Goal: Use online tool/utility: Utilize a website feature to perform a specific function

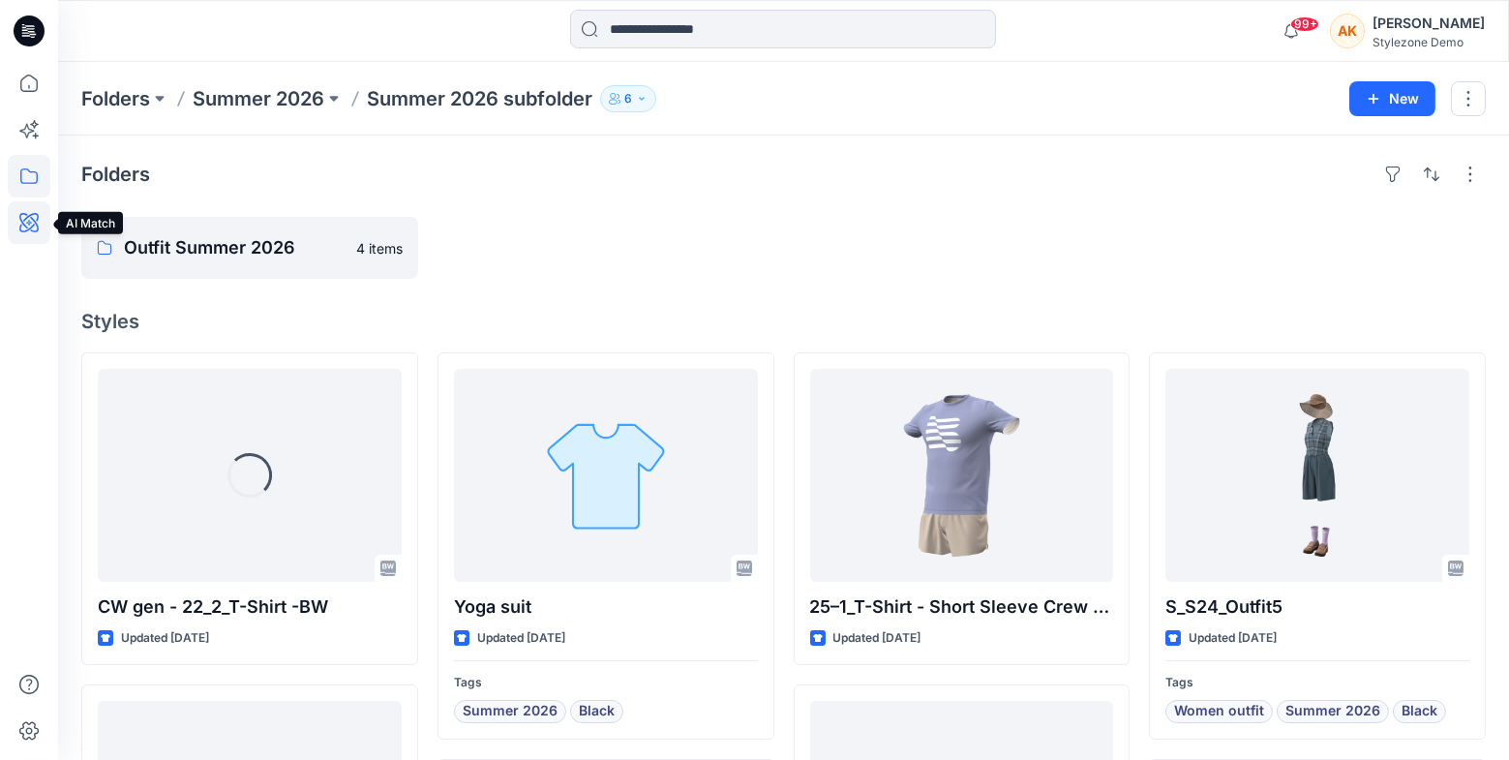
click at [28, 230] on icon at bounding box center [28, 222] width 19 height 19
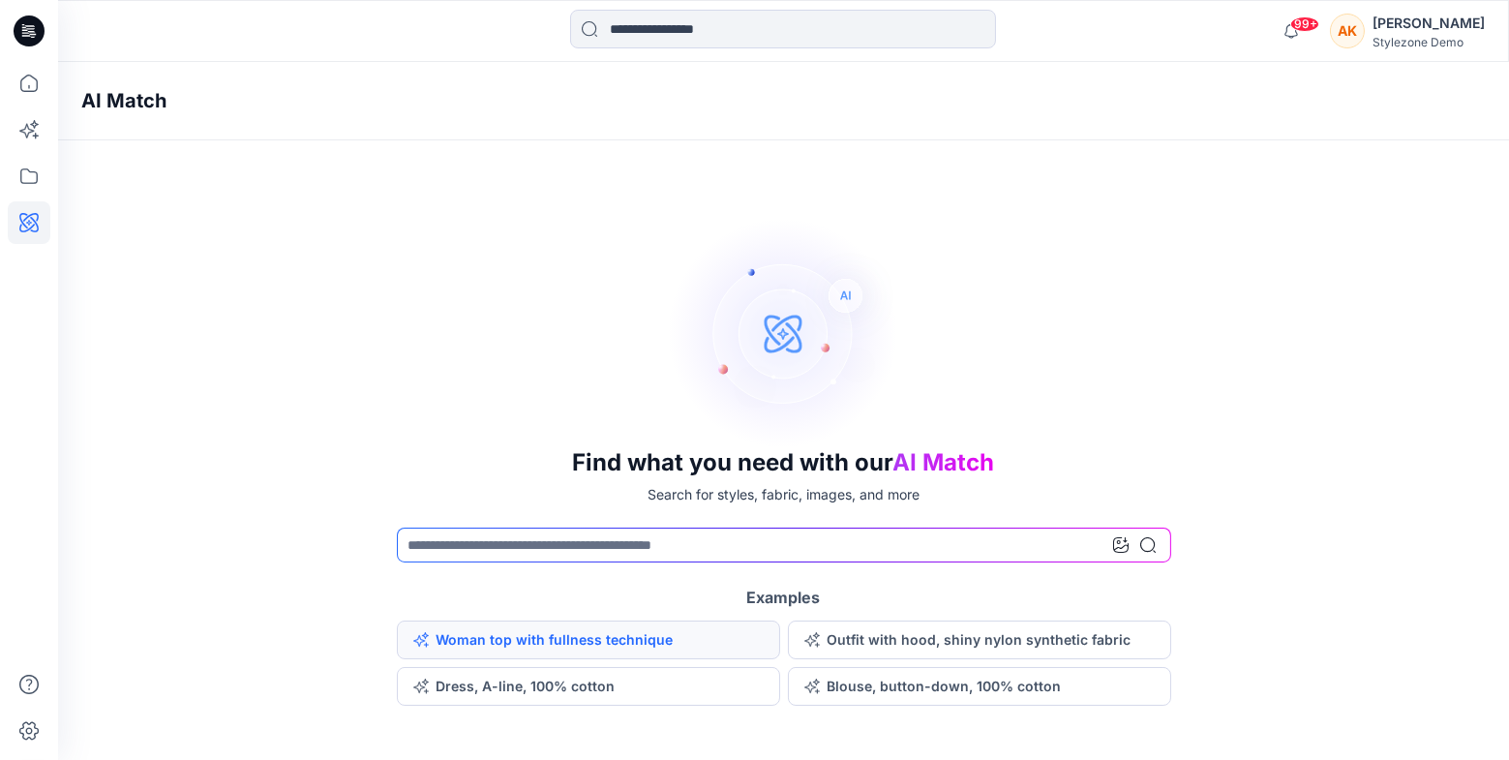
click at [471, 629] on button "Woman top with fullness technique" at bounding box center [588, 640] width 383 height 39
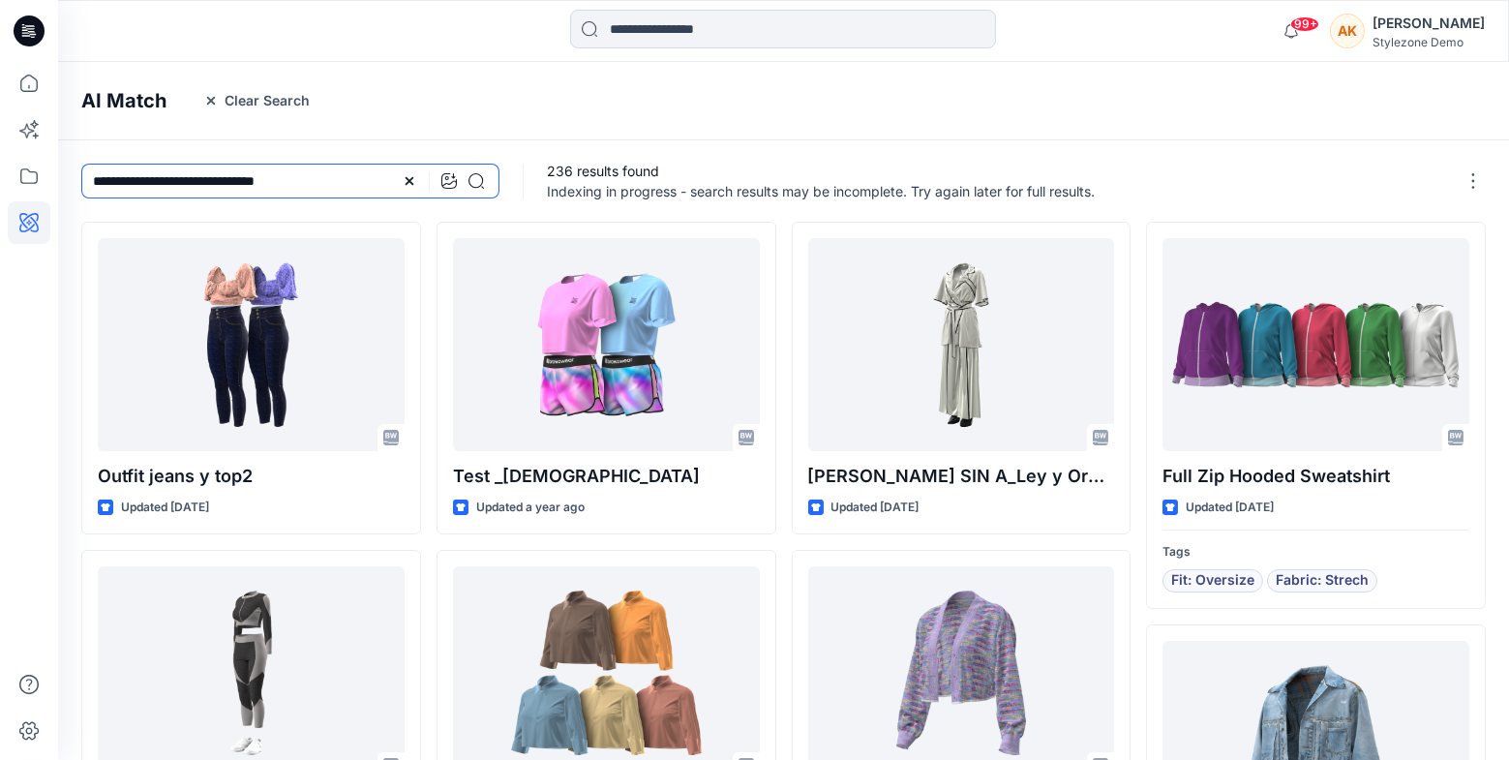
click at [320, 191] on input "**********" at bounding box center [290, 181] width 418 height 35
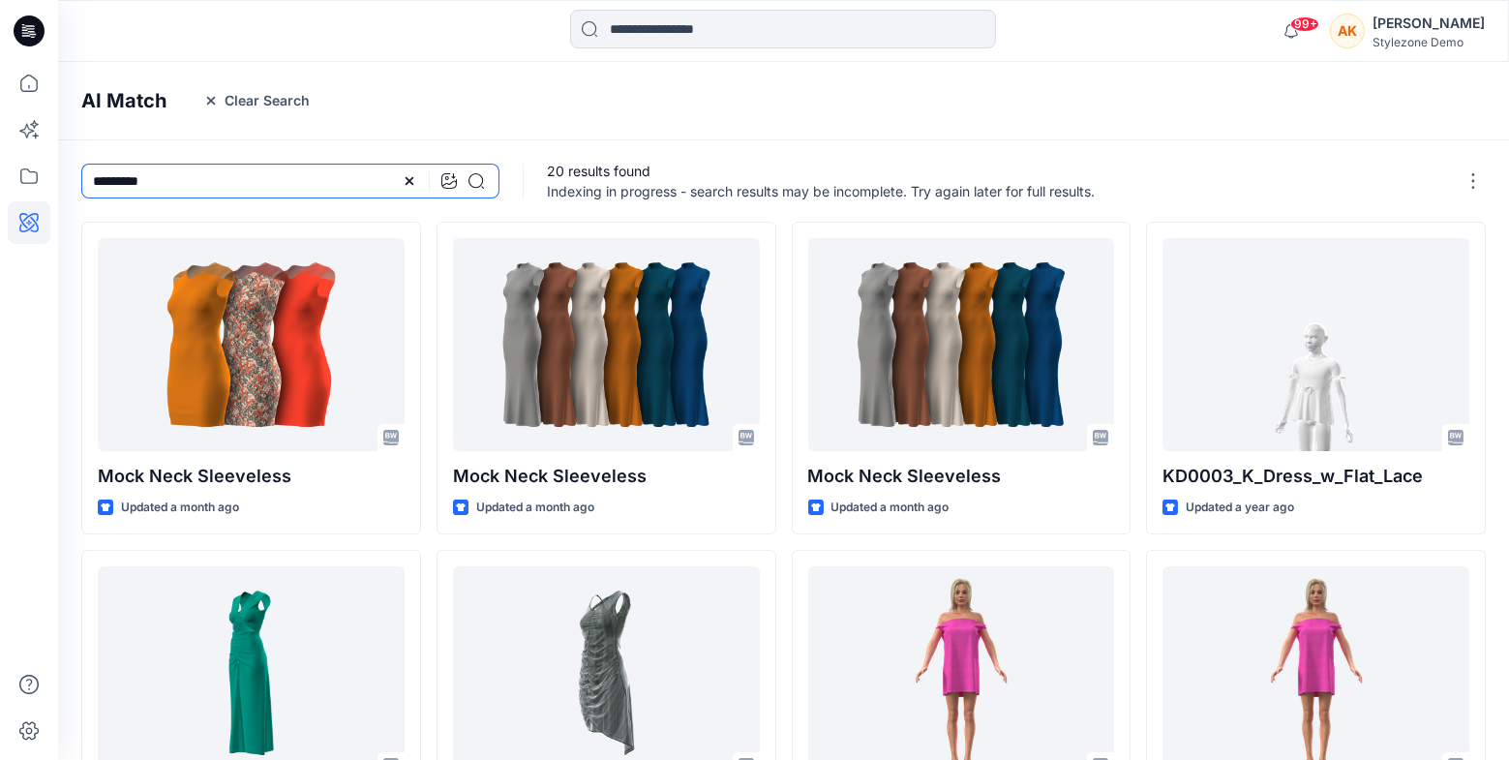
click at [302, 179] on input "*********" at bounding box center [290, 181] width 418 height 35
type input "*"
type input "**********"
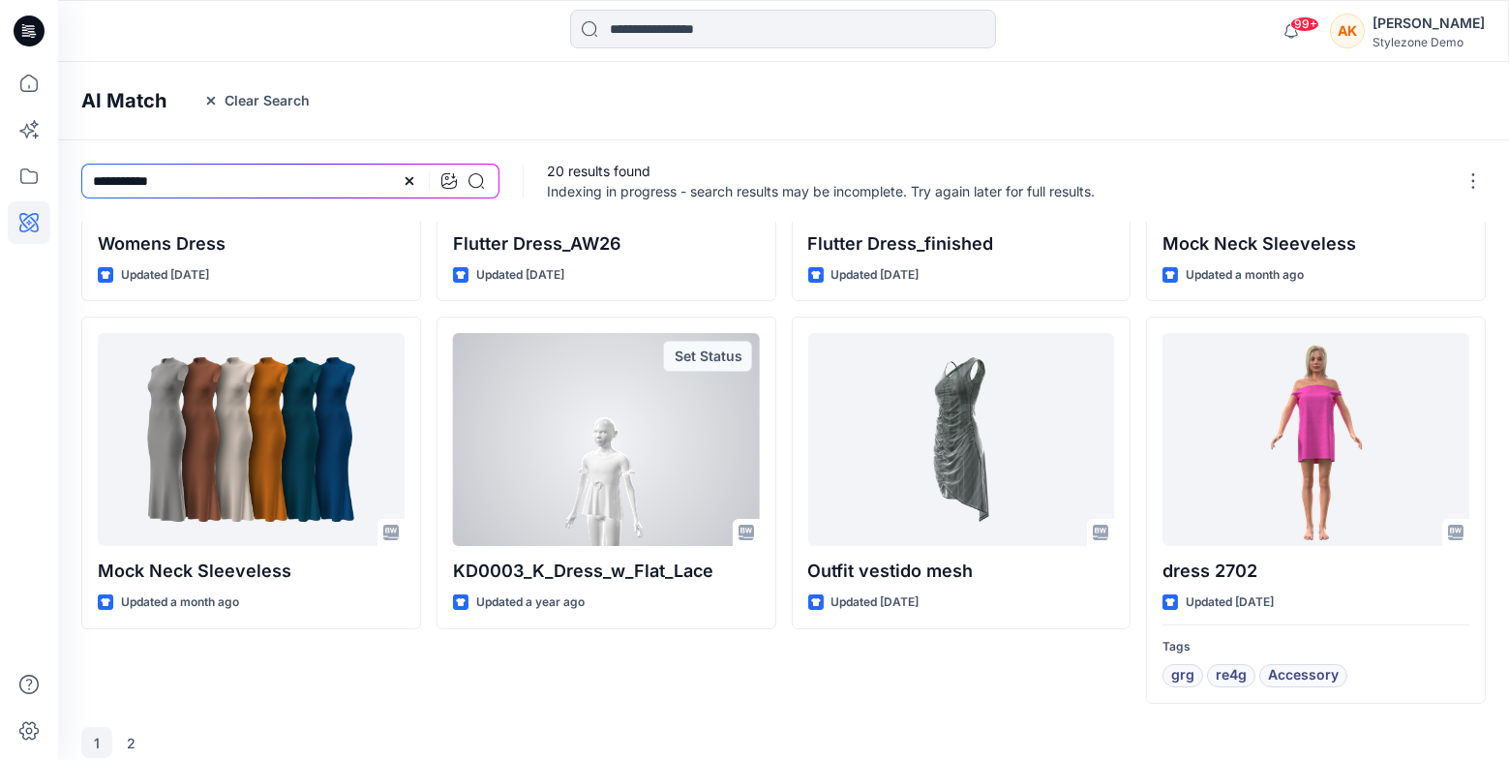
scroll to position [581, 0]
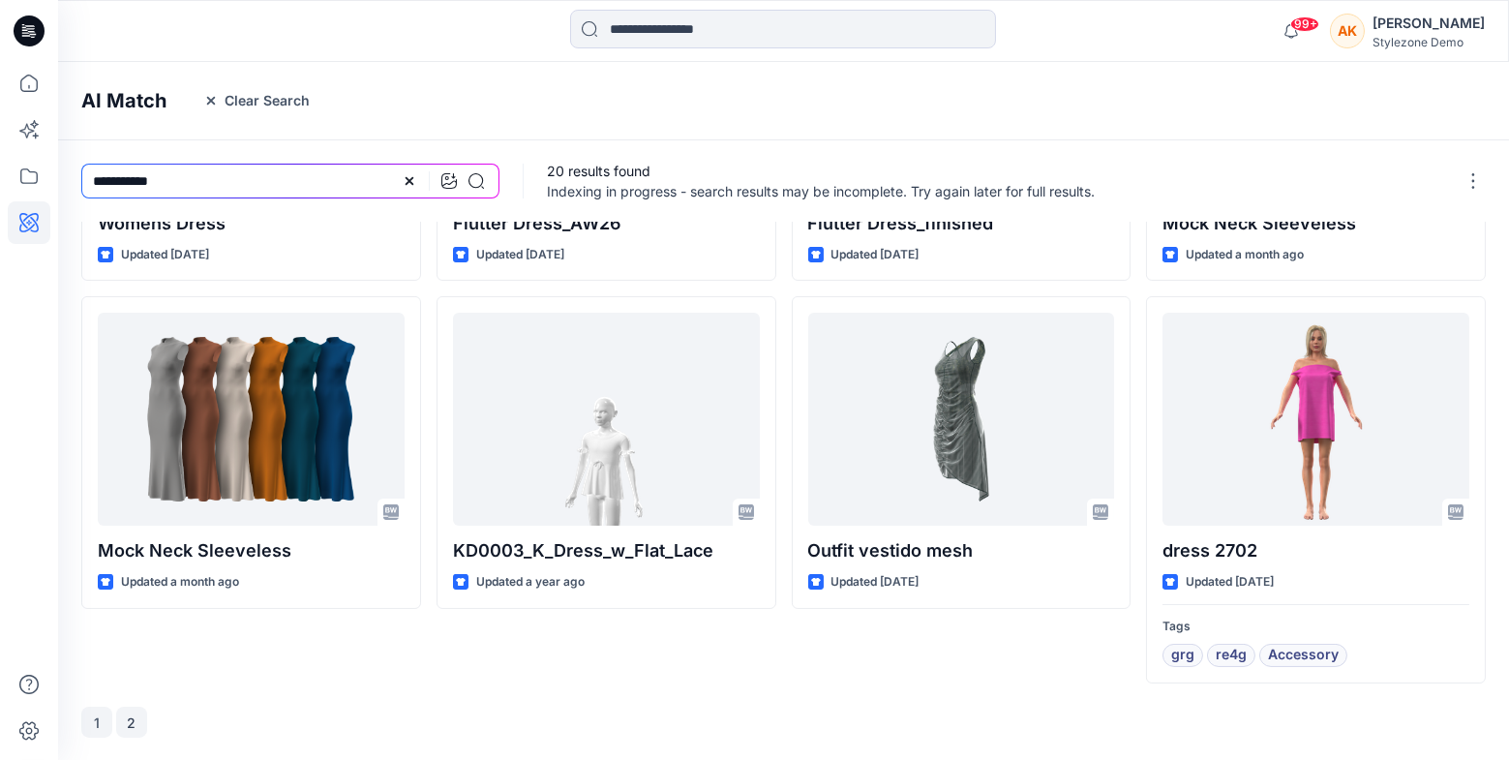
click at [136, 720] on button "2" at bounding box center [131, 722] width 31 height 31
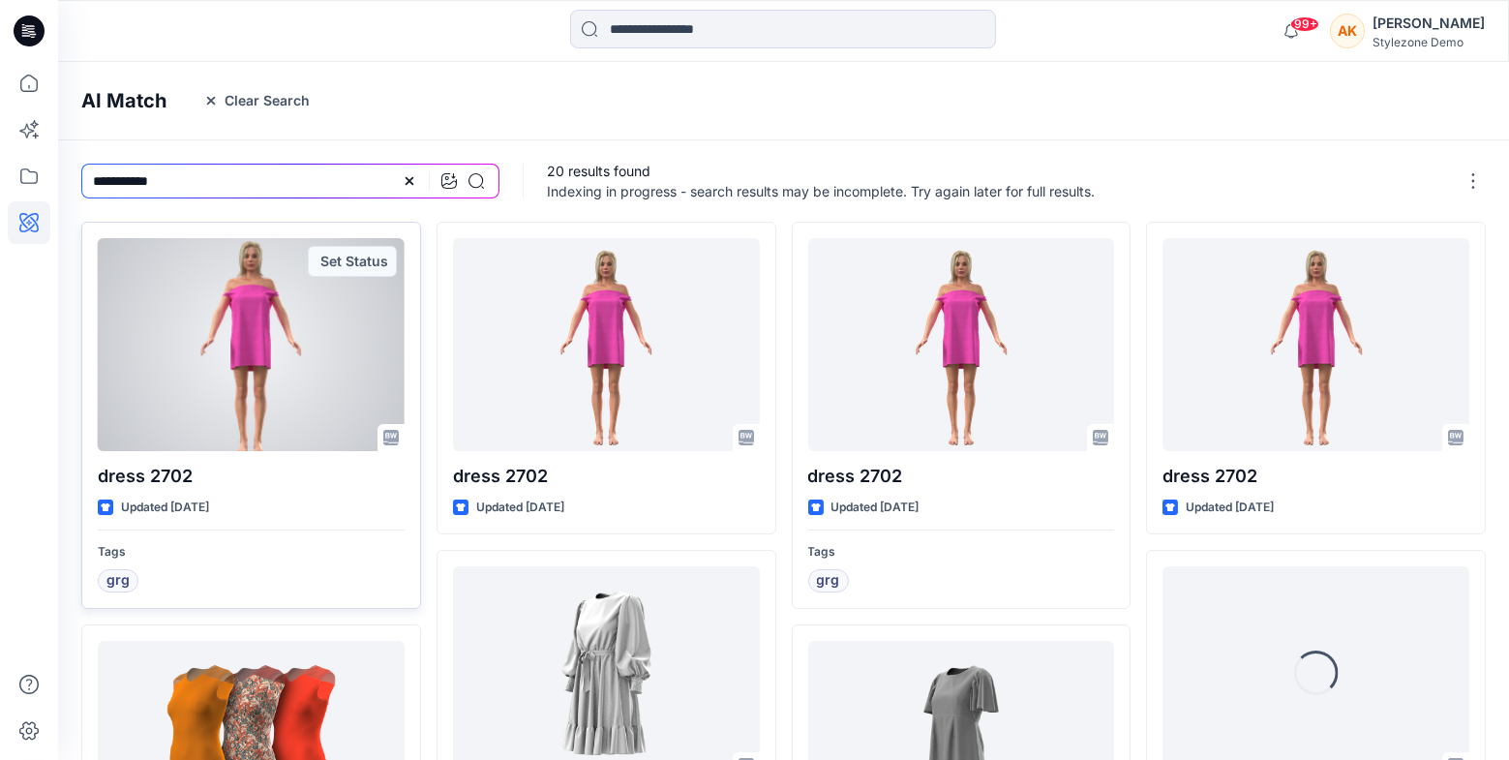
scroll to position [253, 0]
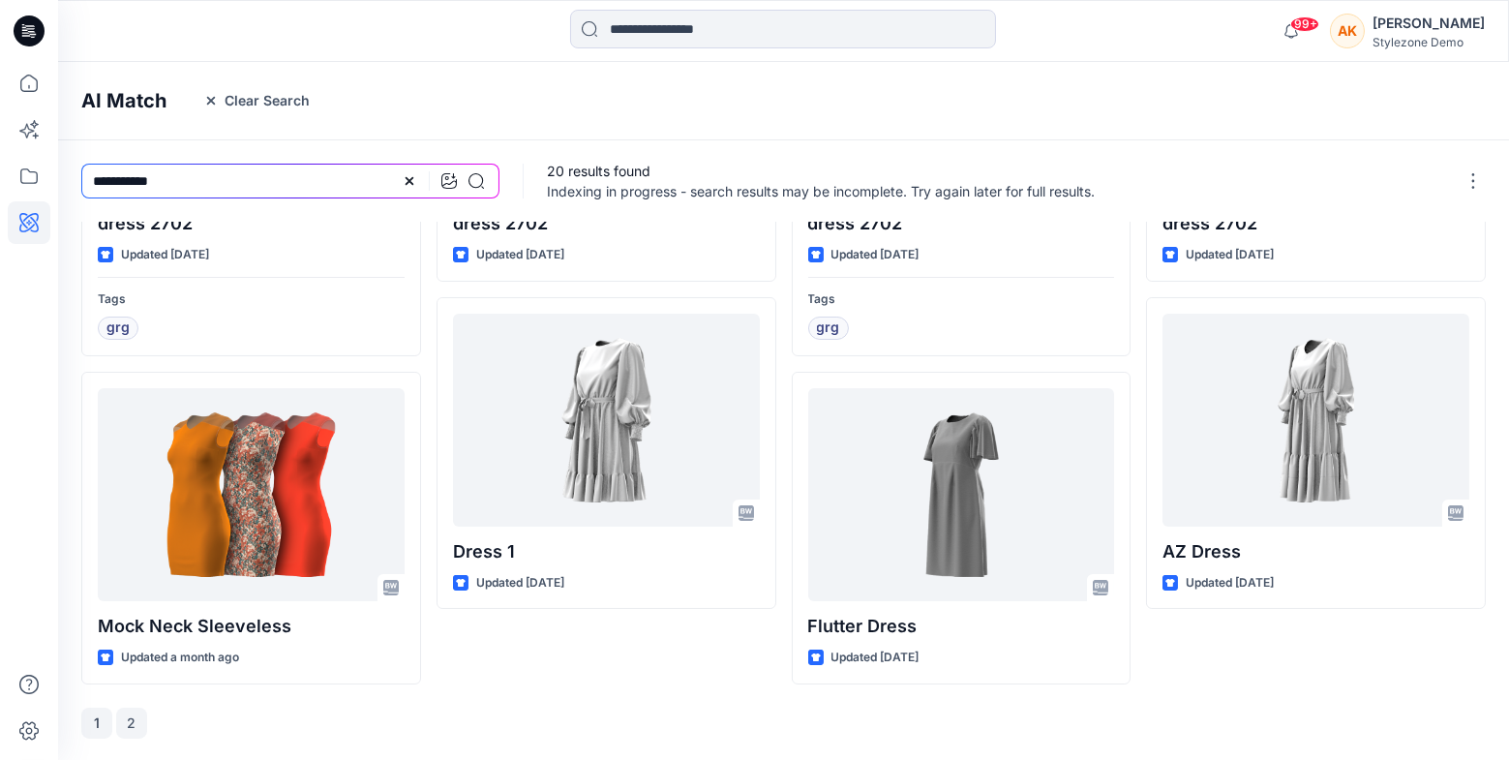
click at [99, 727] on button "1" at bounding box center [96, 723] width 31 height 31
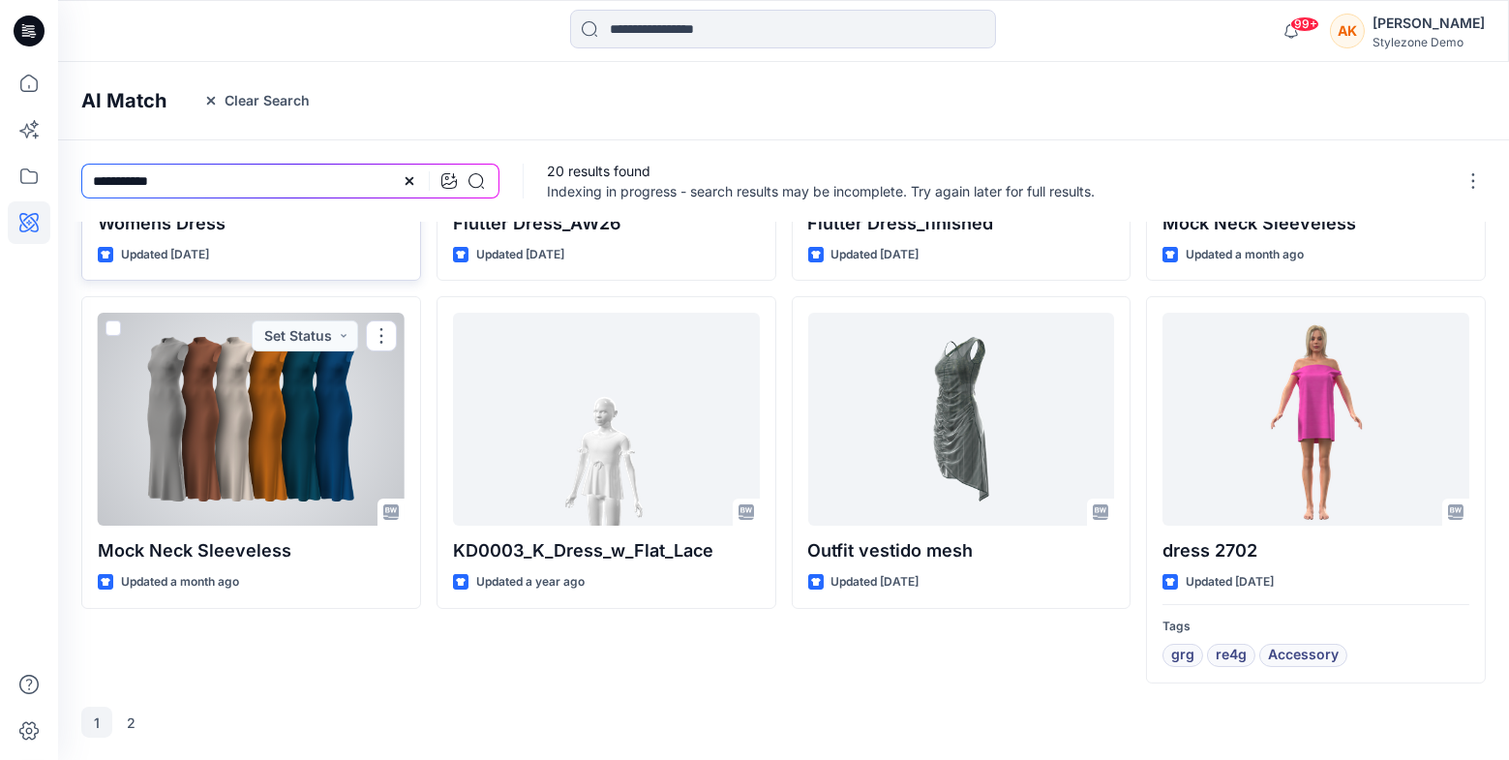
scroll to position [0, 0]
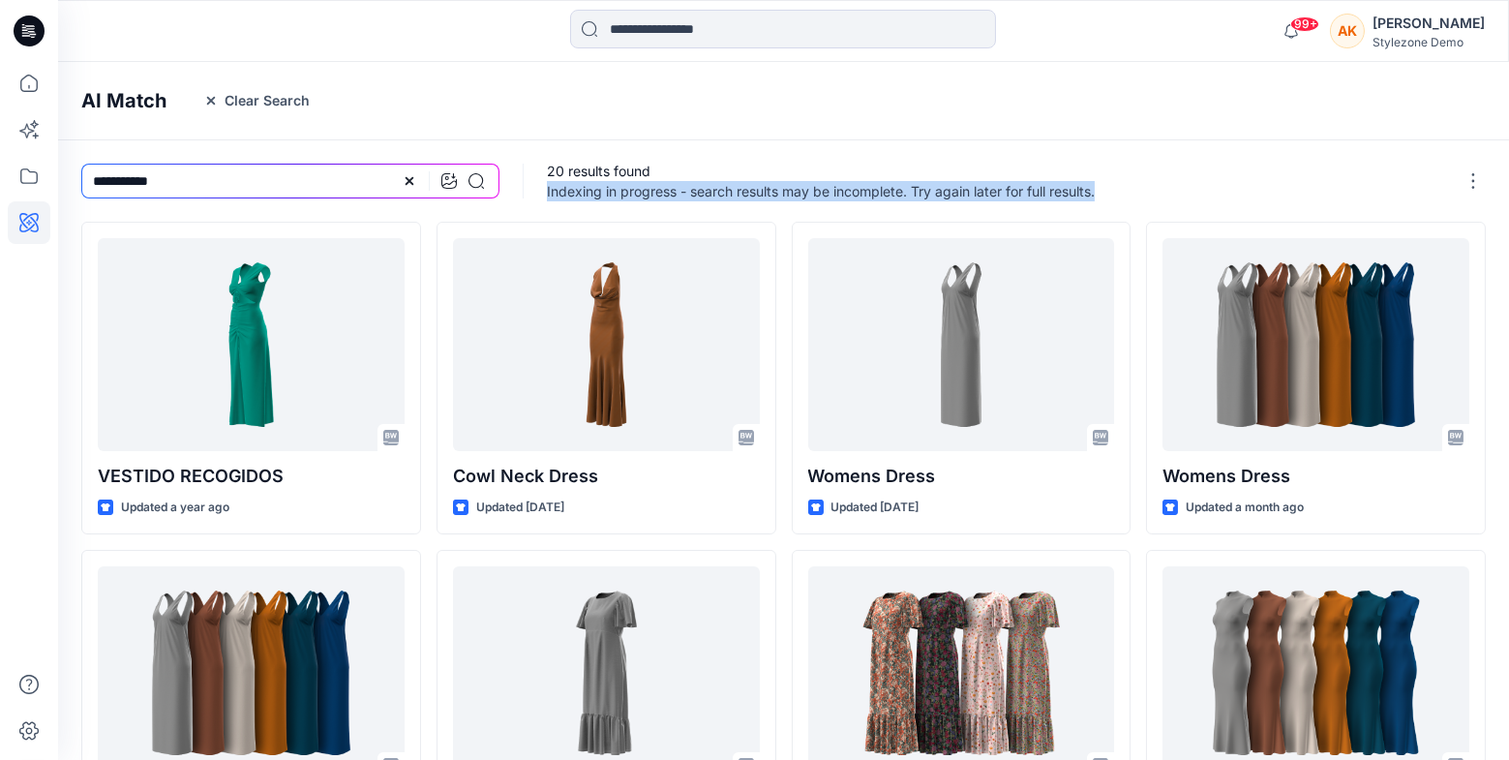
drag, startPoint x: 540, startPoint y: 190, endPoint x: 1105, endPoint y: 191, distance: 564.4
click at [1105, 191] on div "20 results found Indexing in progress - search results may be incomplete. Try a…" at bounding box center [1018, 180] width 988 height 81
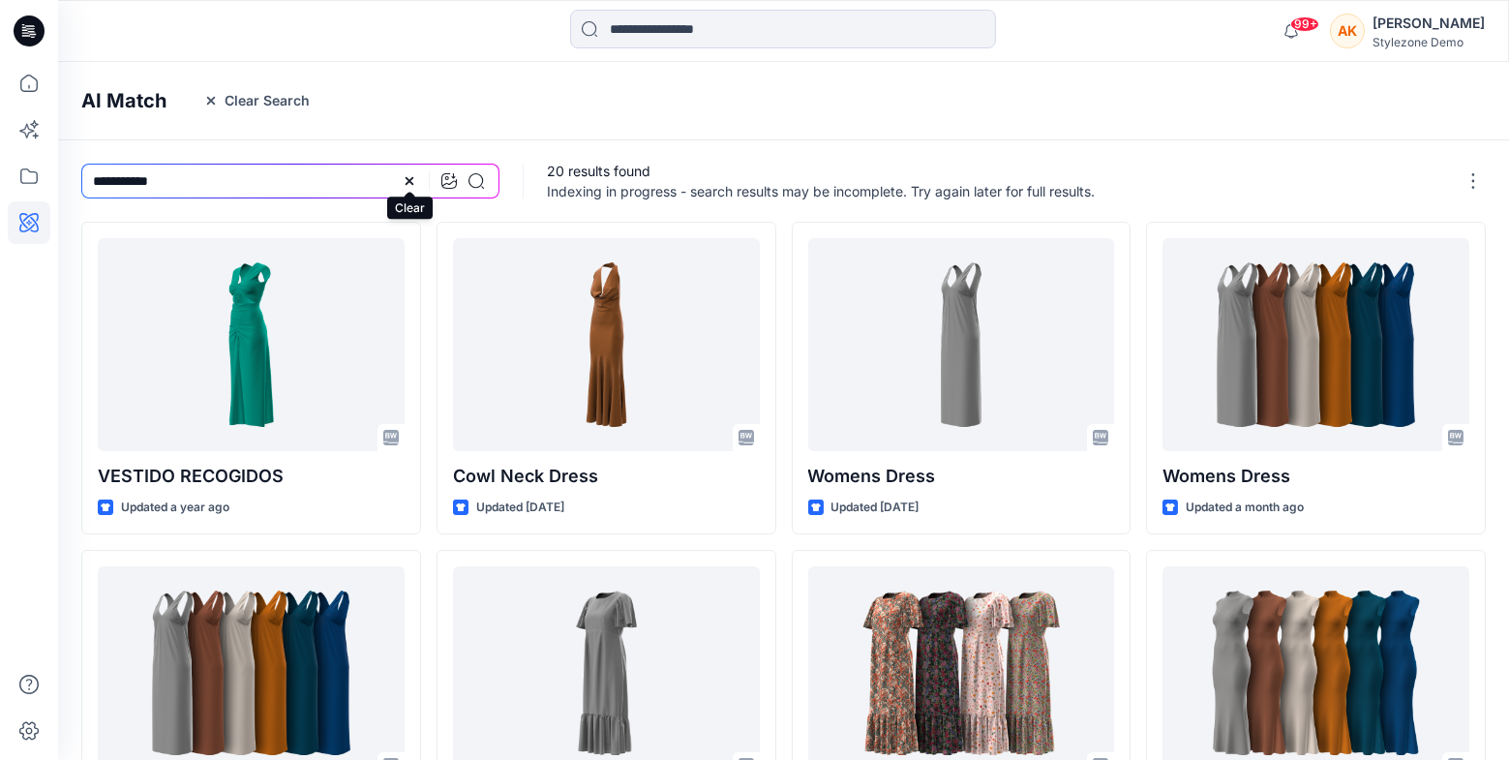
click at [411, 185] on icon at bounding box center [409, 180] width 15 height 15
click at [407, 184] on input at bounding box center [290, 181] width 418 height 35
click at [434, 217] on div at bounding box center [290, 180] width 465 height 81
click at [396, 186] on input at bounding box center [290, 181] width 418 height 35
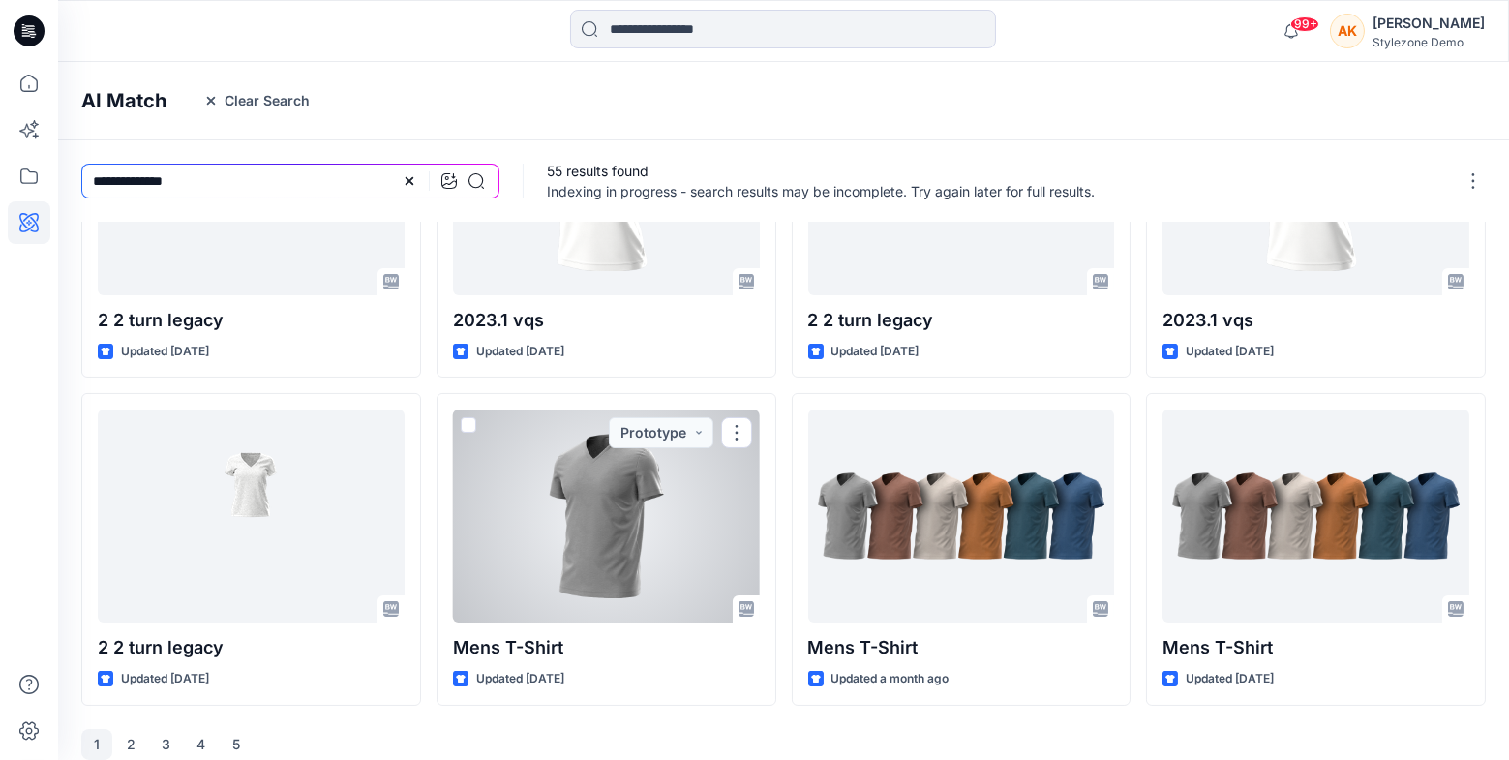
scroll to position [487, 0]
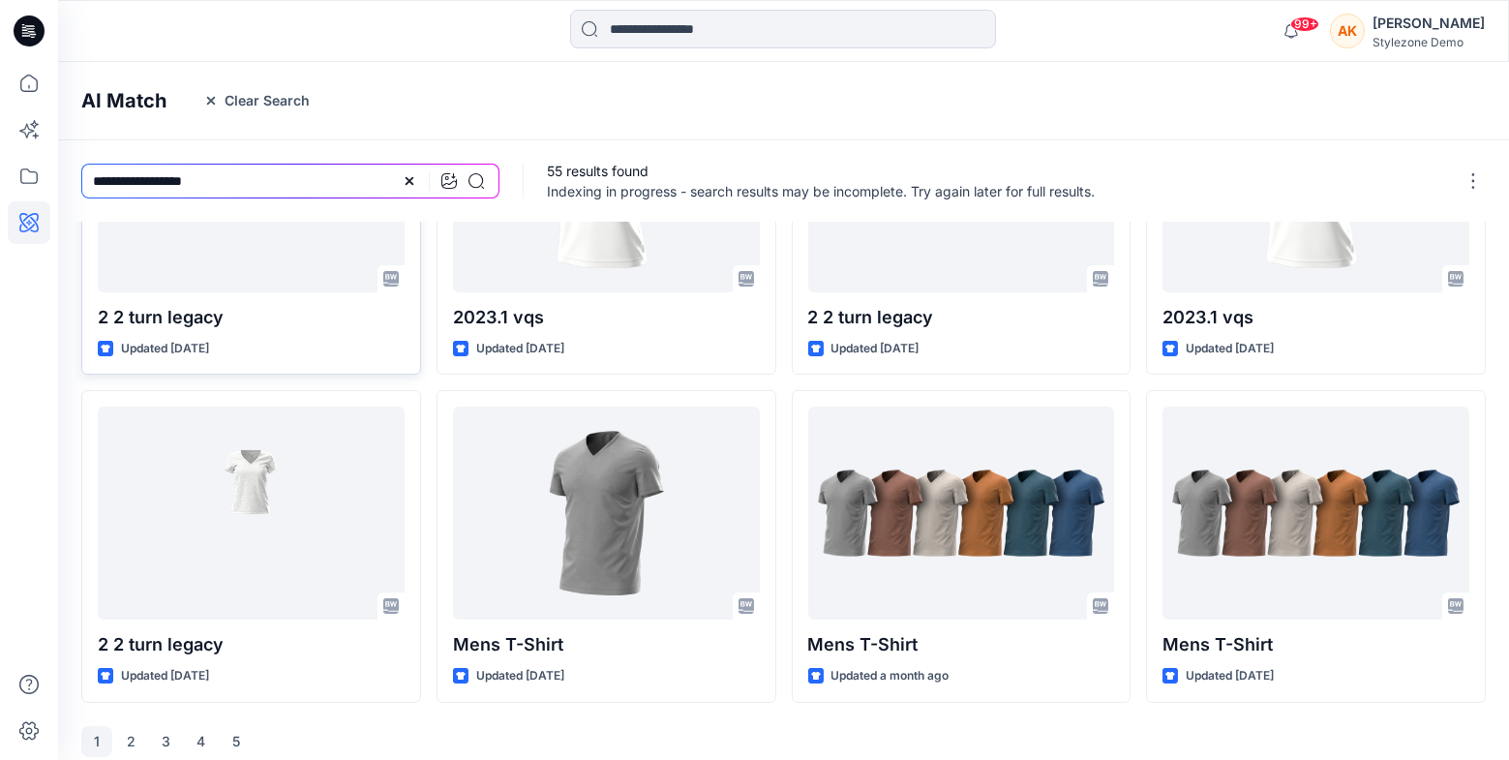
type input "**********"
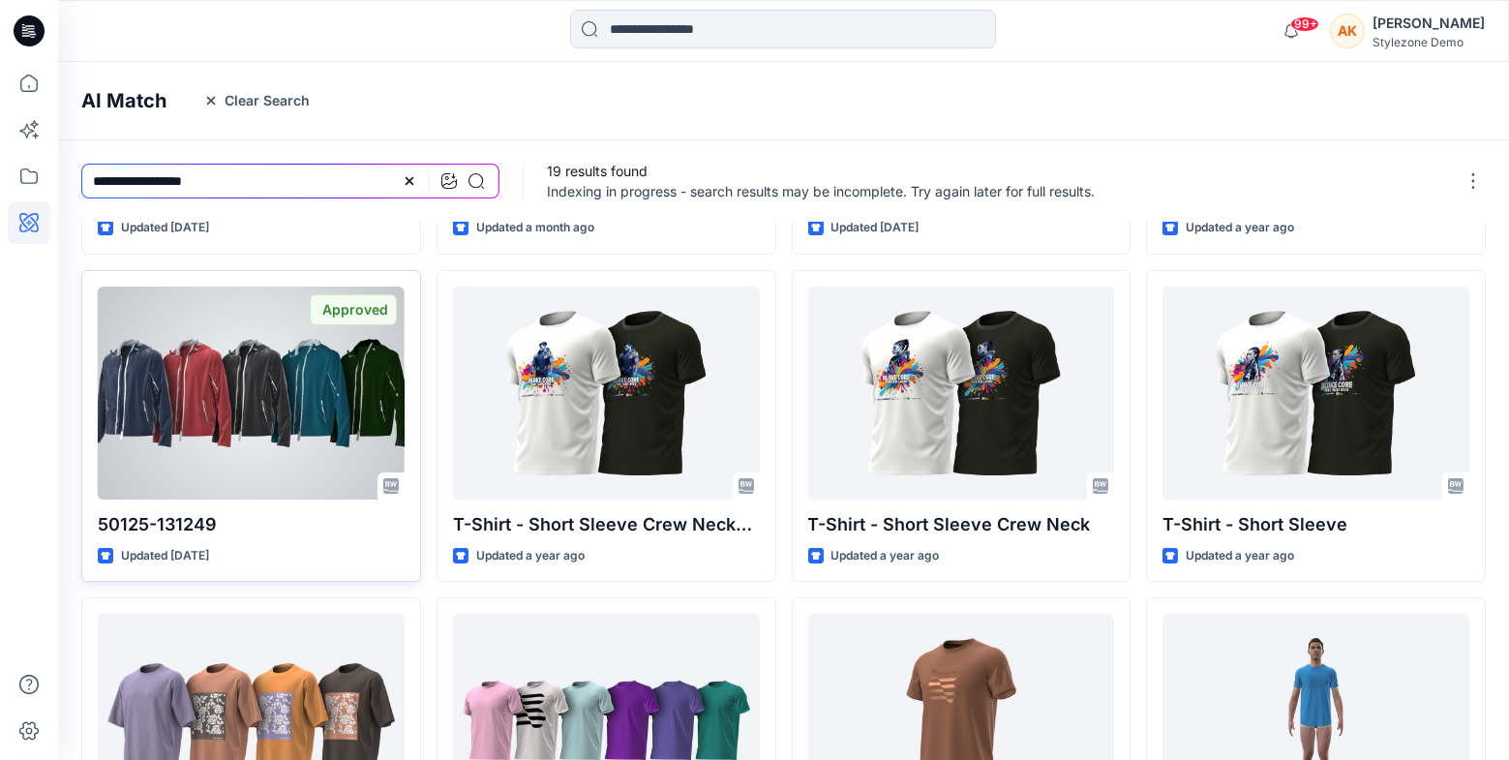
scroll to position [295, 0]
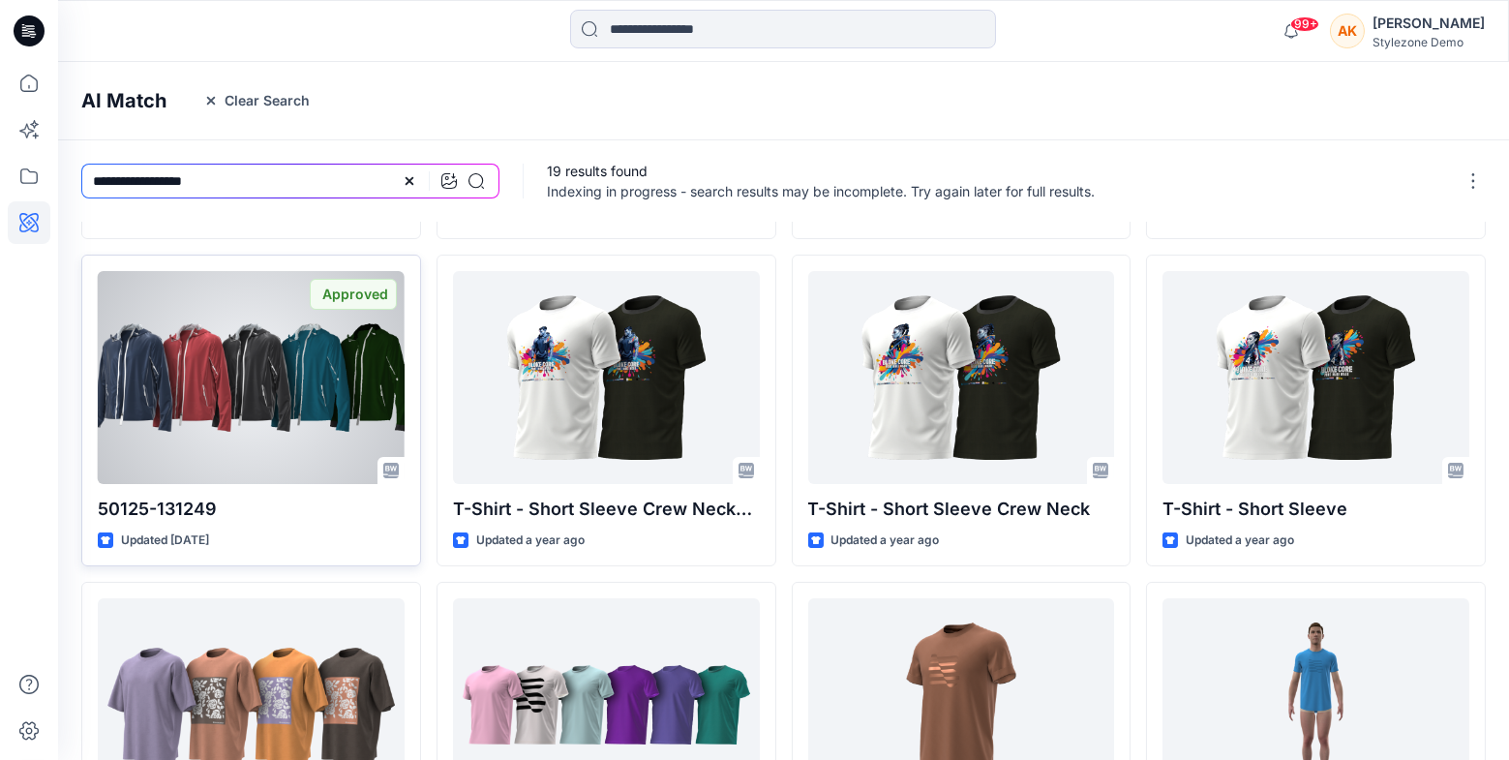
click at [201, 505] on p "50125-131249" at bounding box center [251, 509] width 307 height 27
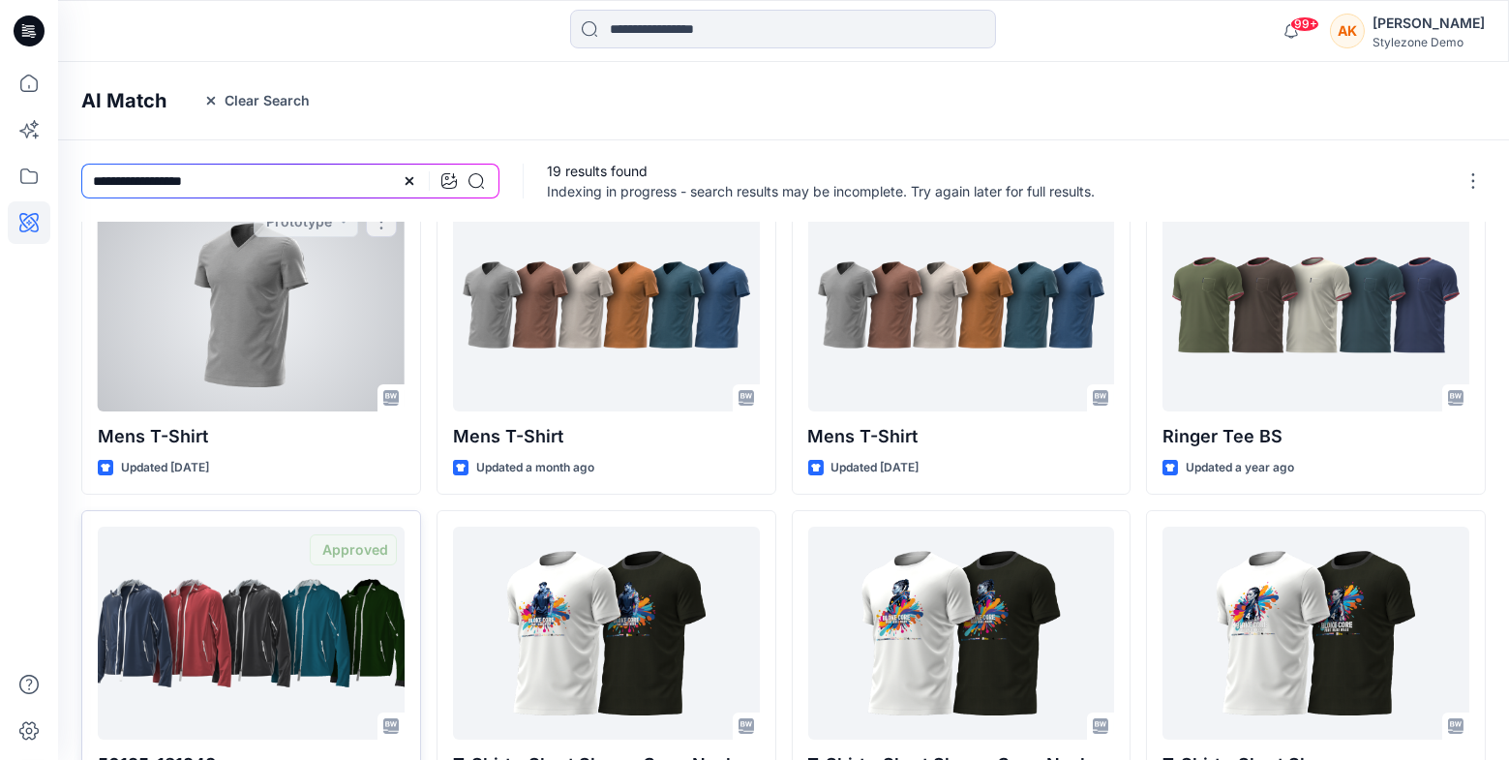
scroll to position [0, 0]
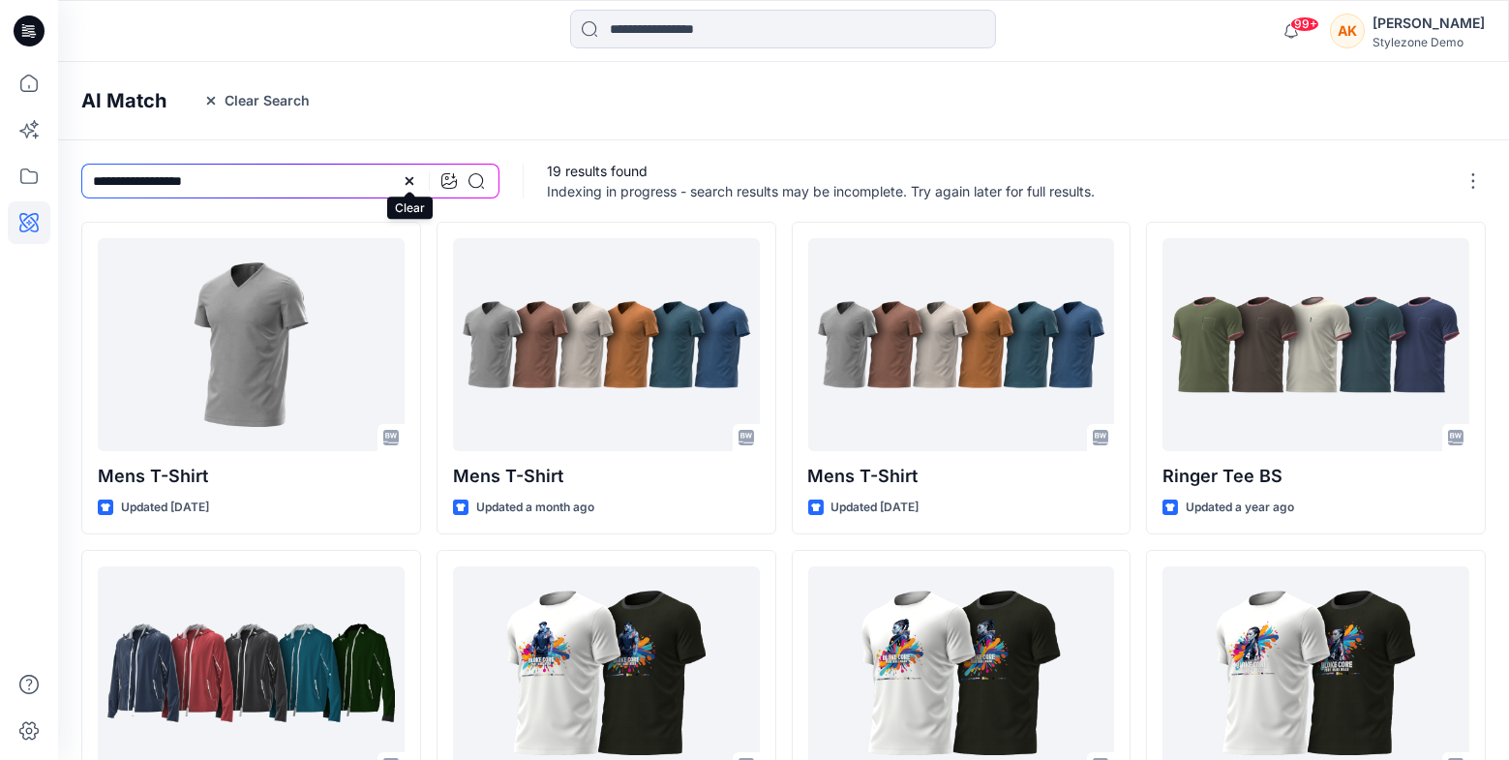
click at [410, 179] on icon at bounding box center [410, 181] width 8 height 8
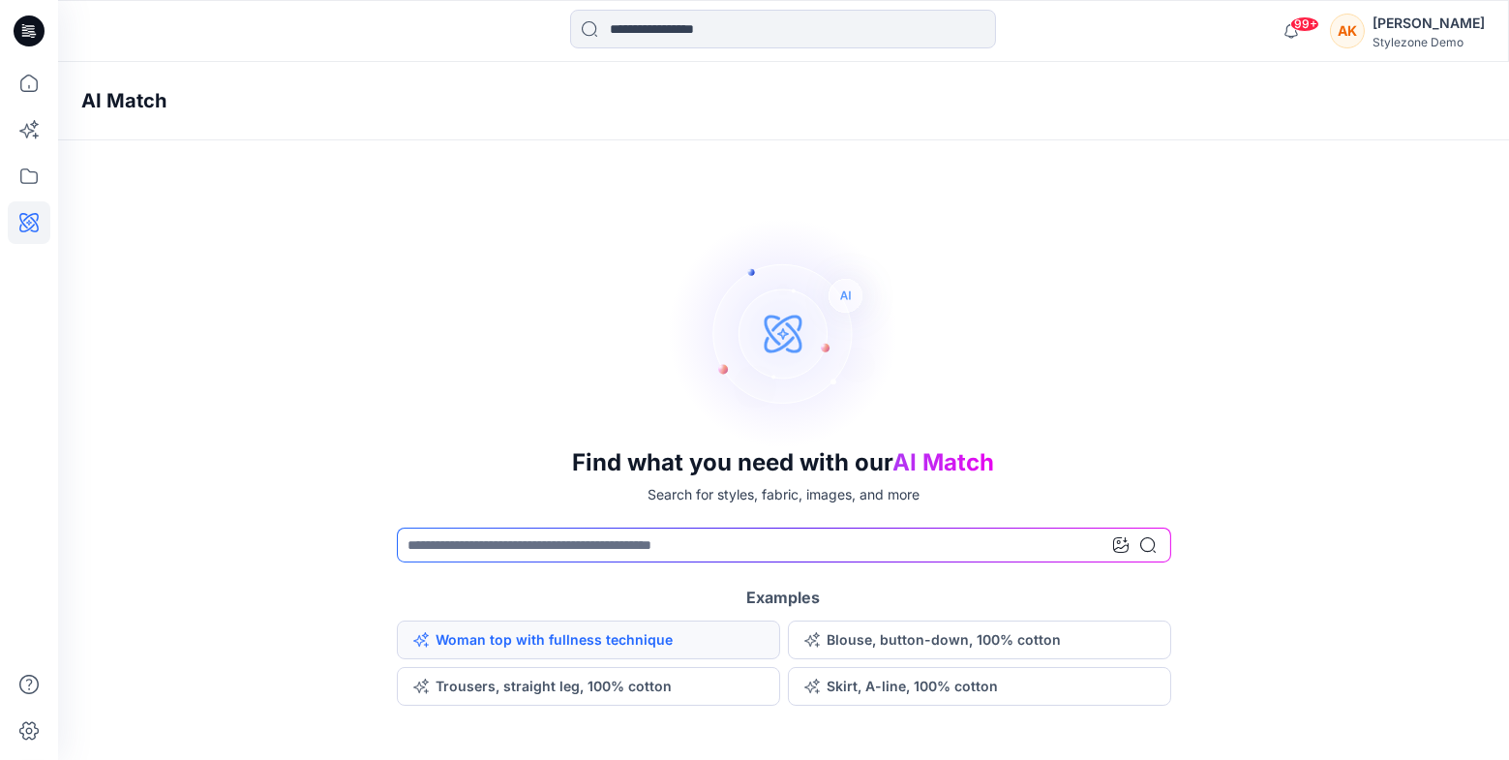
click at [461, 635] on button "Woman top with fullness technique" at bounding box center [588, 640] width 383 height 39
